Goal: Communication & Community: Connect with others

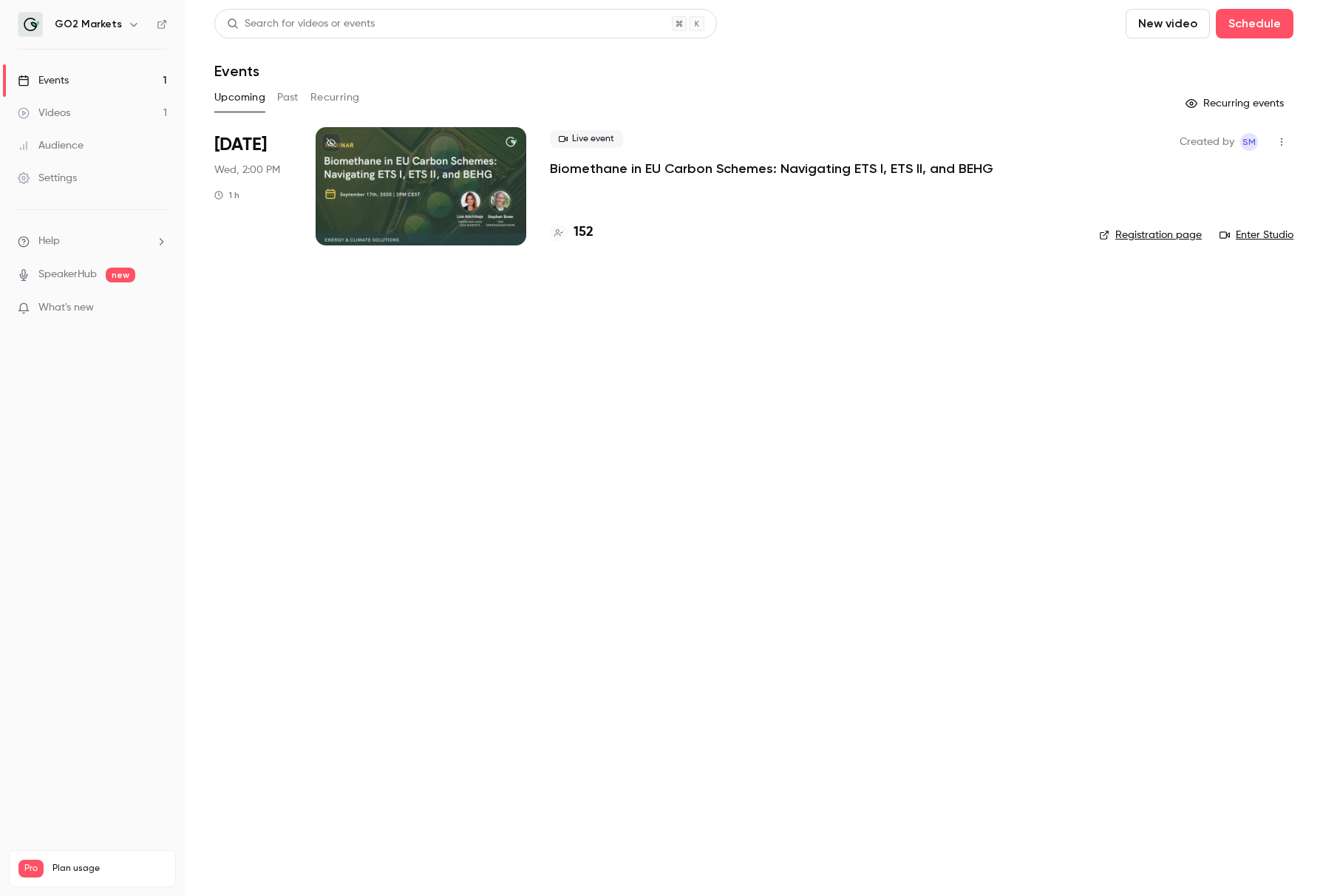
click at [1017, 360] on main "Search for videos or events New video Schedule Events Upcoming Past Recurring R…" at bounding box center [753, 448] width 1139 height 896
click at [1064, 140] on icon "button" at bounding box center [1282, 142] width 12 height 10
click at [1064, 219] on div "Invite to Studio" at bounding box center [1225, 217] width 112 height 15
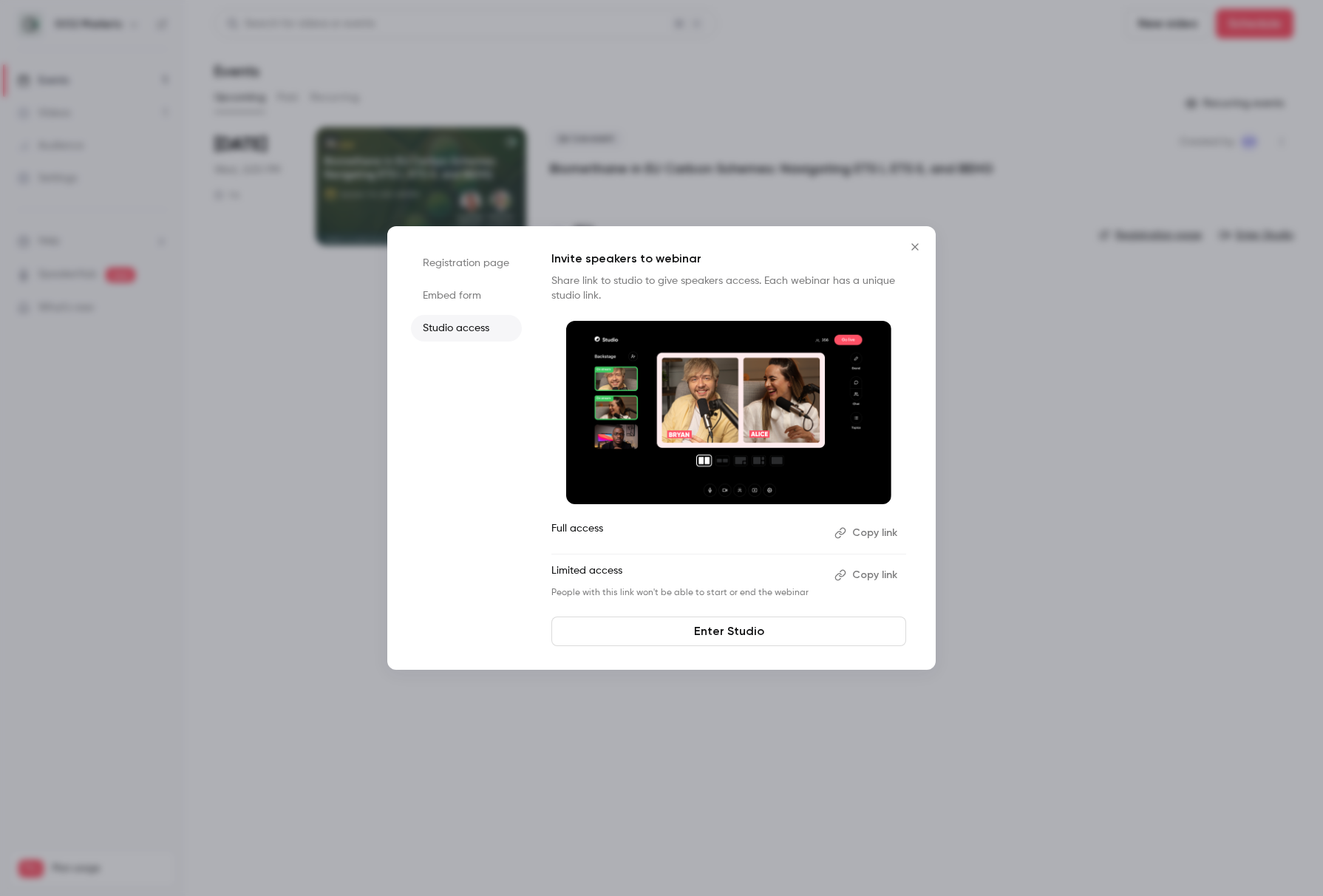
click at [873, 485] on button "Copy link" at bounding box center [867, 532] width 77 height 23
click at [777, 485] on p "Limited access" at bounding box center [687, 575] width 271 height 23
click at [873, 485] on button "Copy link" at bounding box center [867, 575] width 77 height 23
click at [1008, 485] on div at bounding box center [661, 448] width 1323 height 896
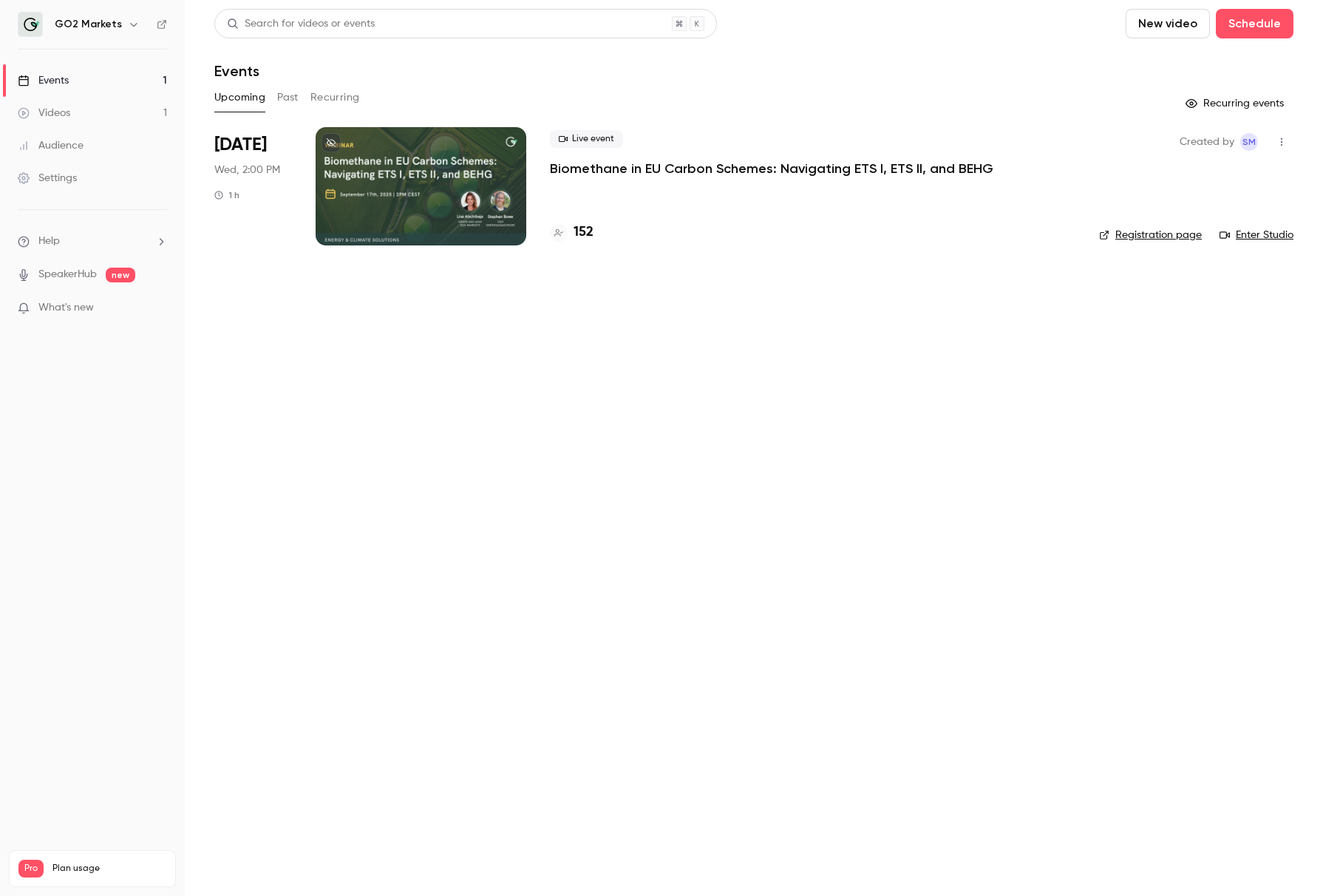
click at [992, 0] on main "Search for videos or events New video Schedule Events Upcoming Past Recurring R…" at bounding box center [753, 448] width 1139 height 896
click at [1064, 137] on icon "button" at bounding box center [1282, 142] width 12 height 10
click at [1034, 319] on div at bounding box center [661, 448] width 1323 height 896
click at [947, 170] on p "Biomethane in EU Carbon Schemes: Navigating ETS I, ETS II, and BEHG" at bounding box center [772, 169] width 444 height 17
click at [1064, 230] on link "Enter Studio" at bounding box center [1256, 235] width 74 height 15
